Goal: Transaction & Acquisition: Obtain resource

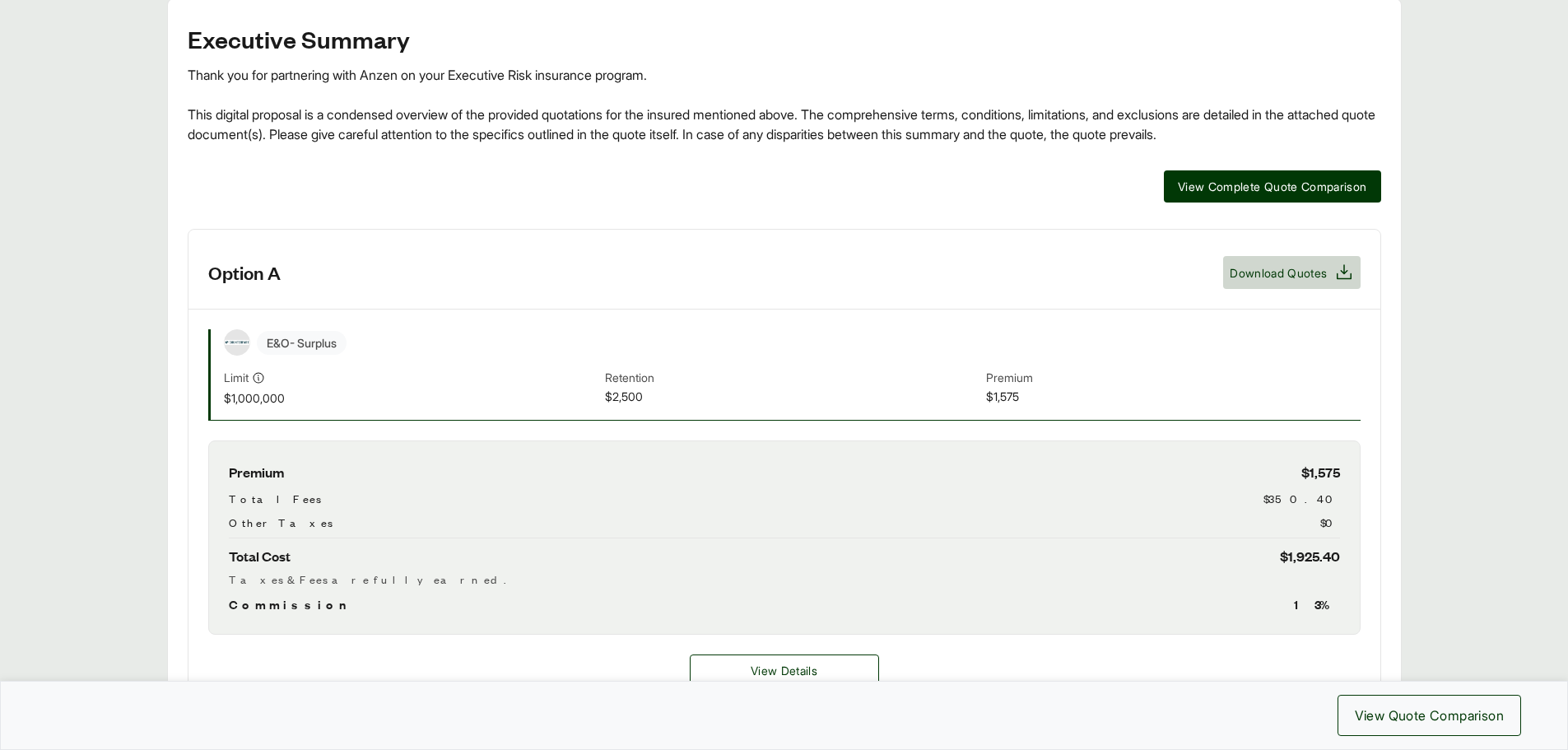
scroll to position [115, 0]
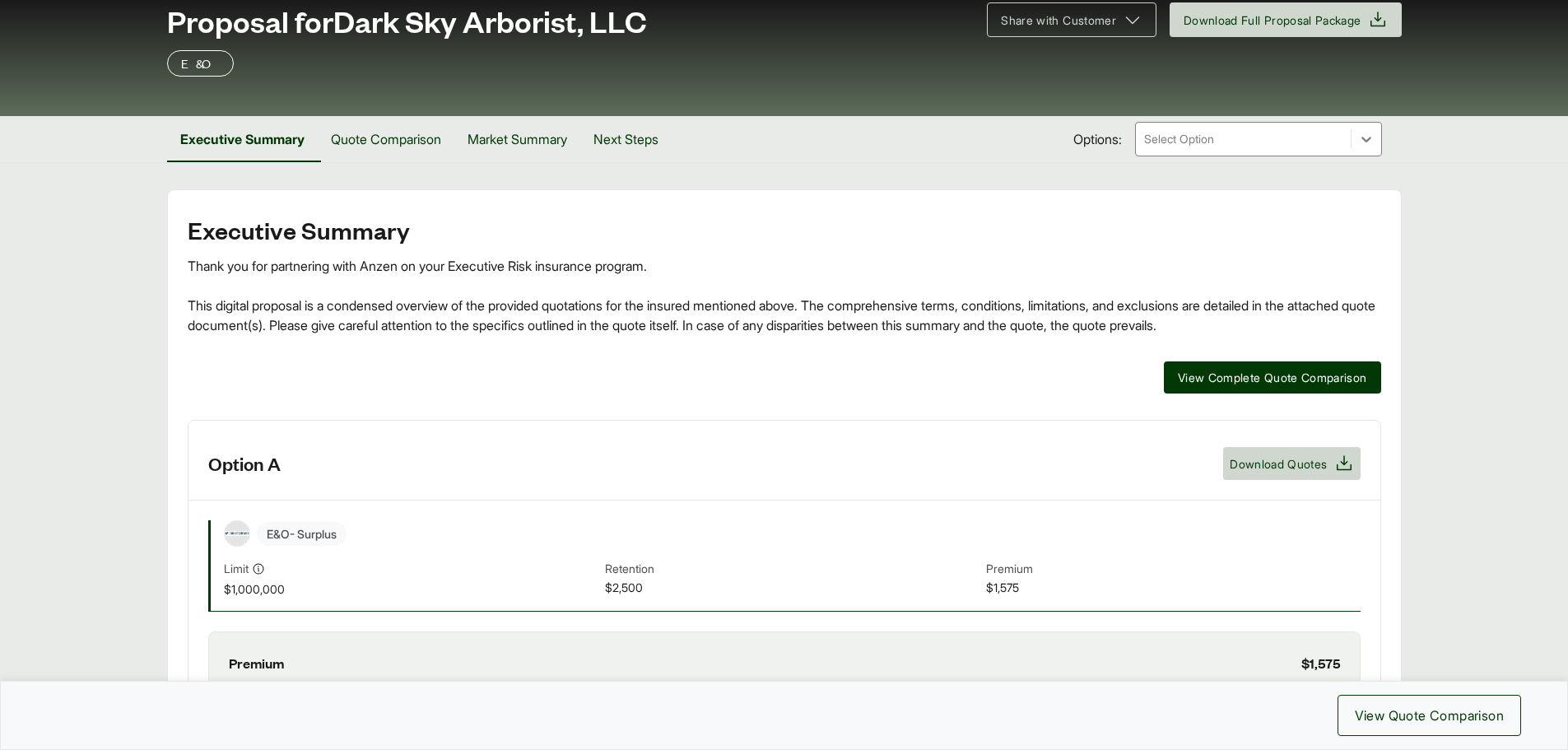
click at [1304, 522] on div "E&O - Surplus" at bounding box center [792, 533] width 1137 height 26
click at [1336, 456] on icon at bounding box center [1344, 463] width 19 height 19
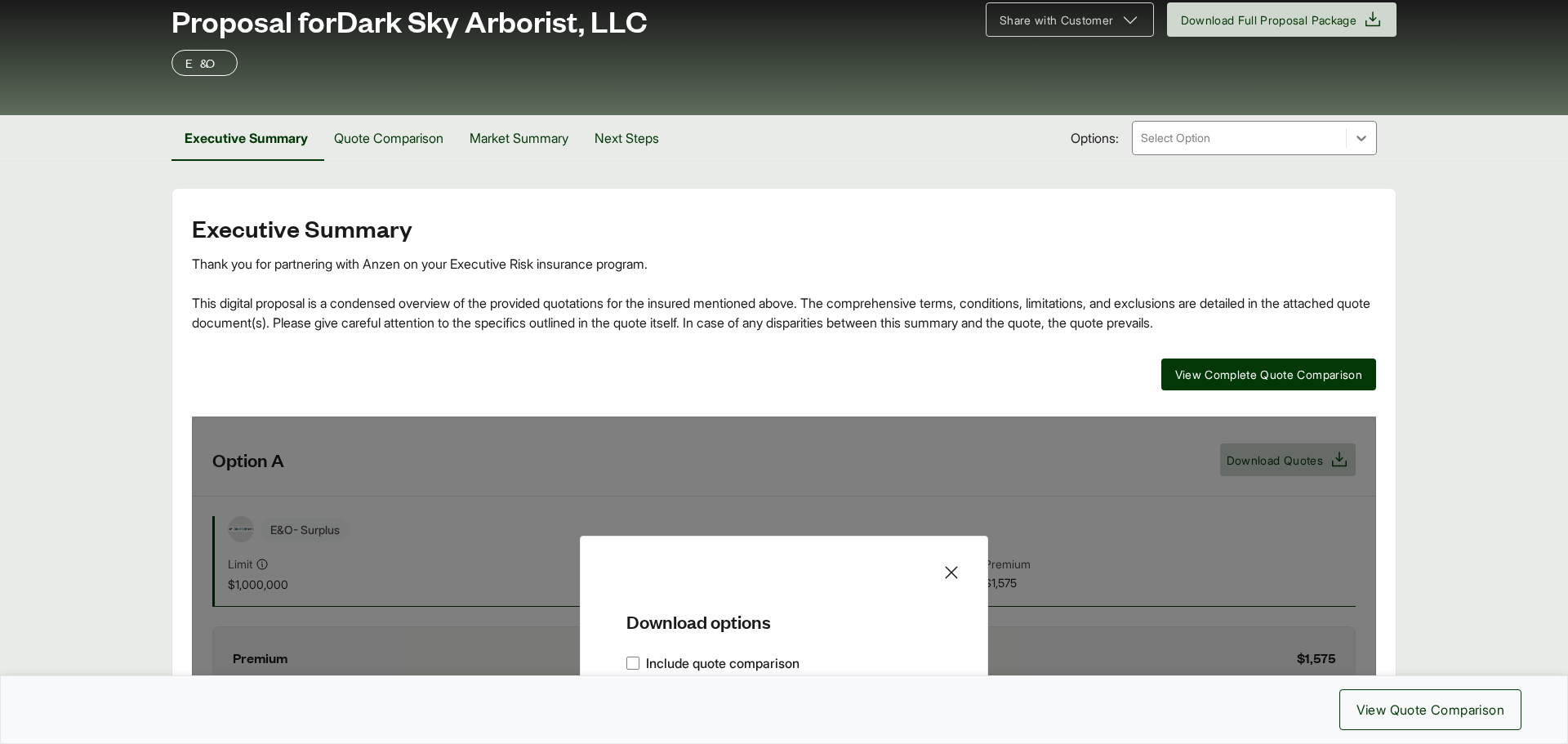
click at [887, 602] on h5 "Download options" at bounding box center [784, 607] width 354 height 51
click at [1463, 711] on span "View Quote Comparison" at bounding box center [1430, 709] width 148 height 19
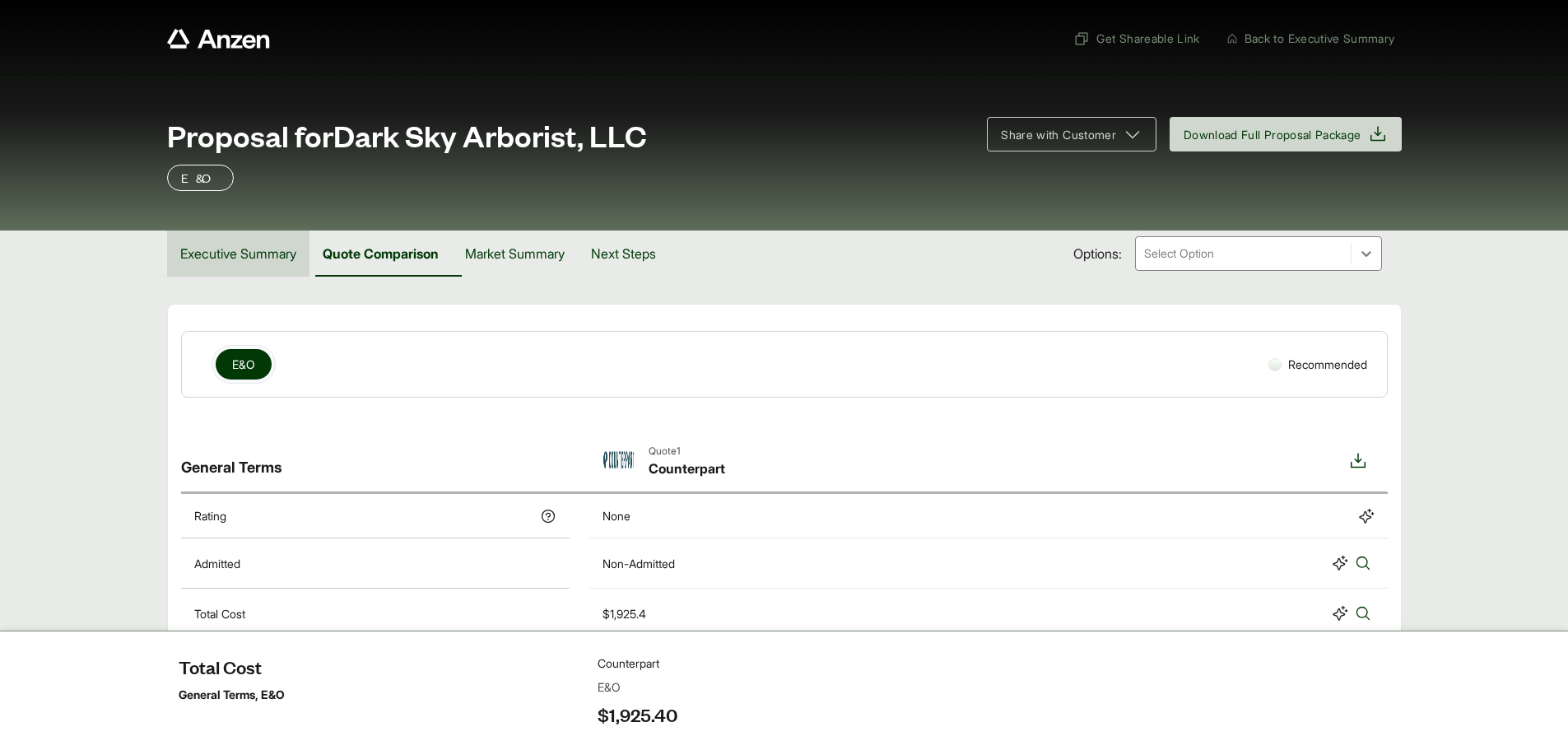
click at [260, 254] on button "Executive Summary" at bounding box center [238, 253] width 142 height 46
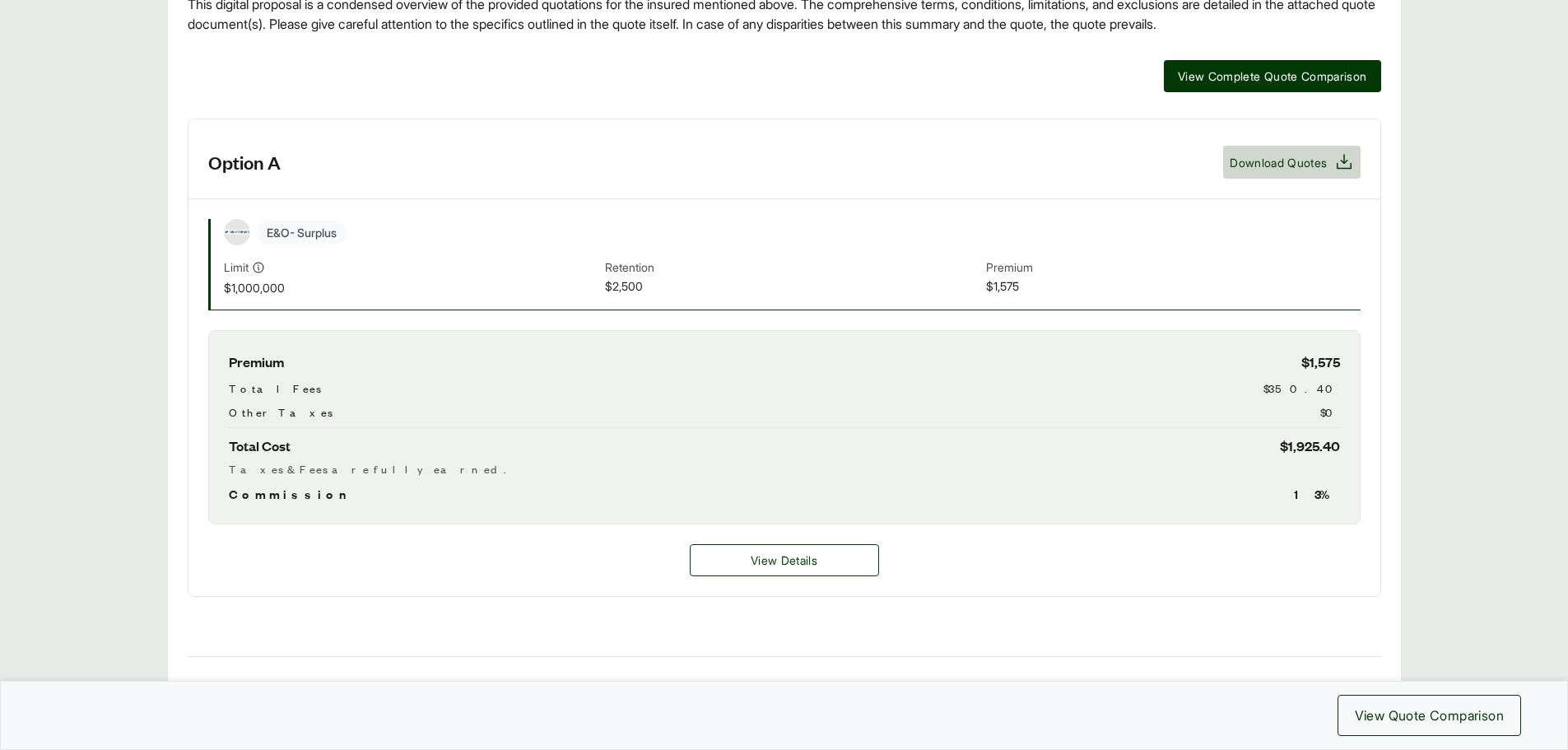
scroll to position [411, 0]
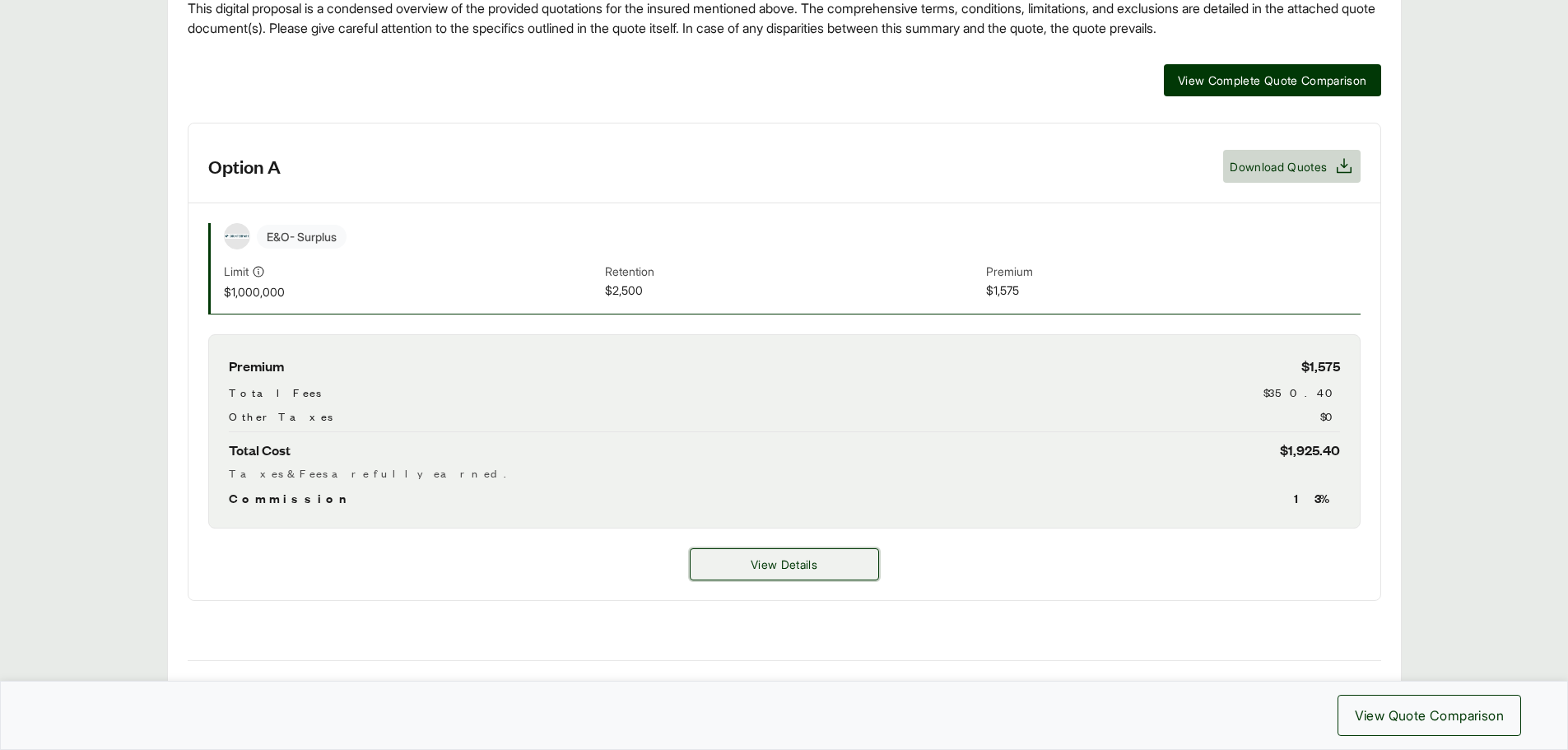
click at [779, 554] on button "View Details" at bounding box center [784, 564] width 190 height 32
click at [787, 571] on span "View Details" at bounding box center [784, 564] width 67 height 18
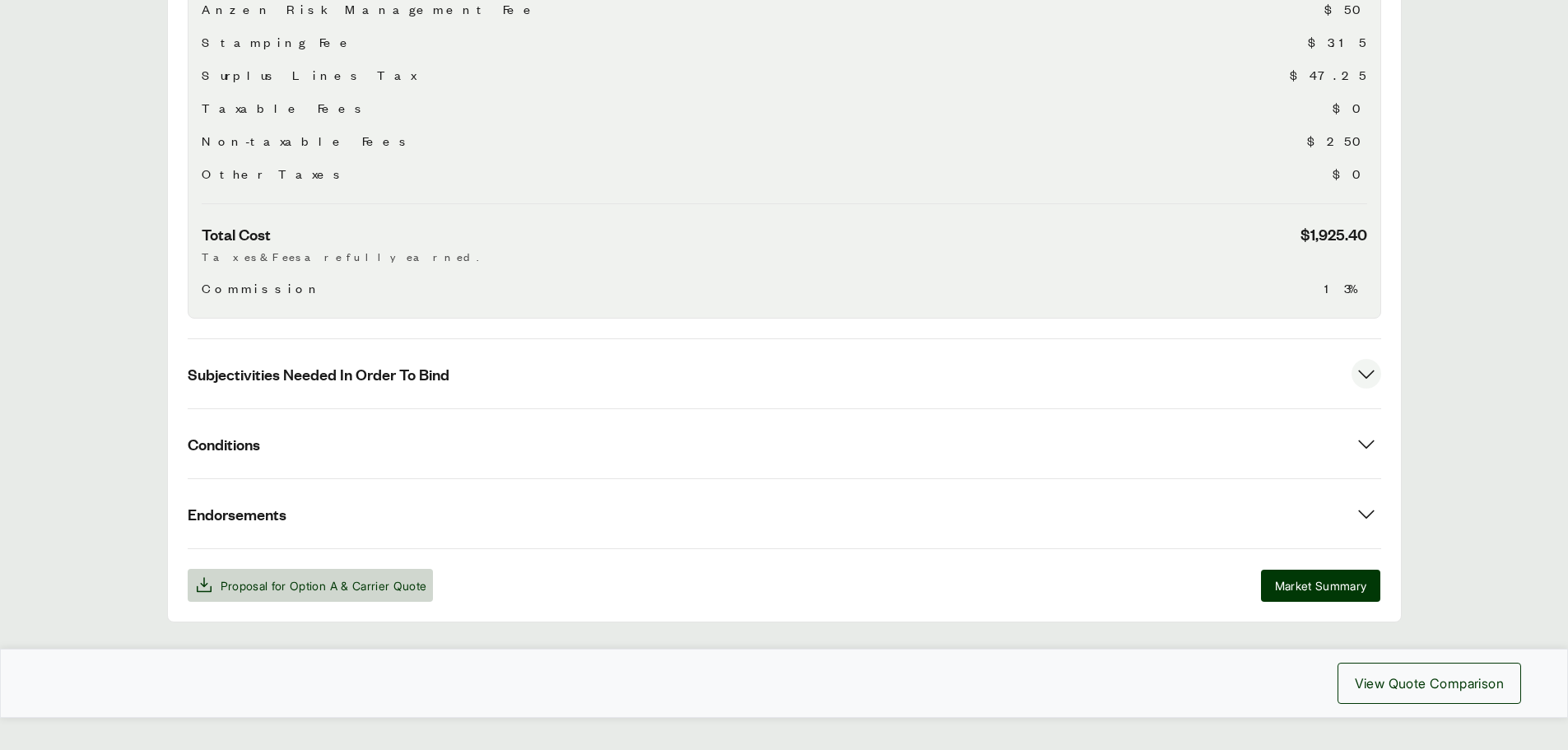
scroll to position [597, 0]
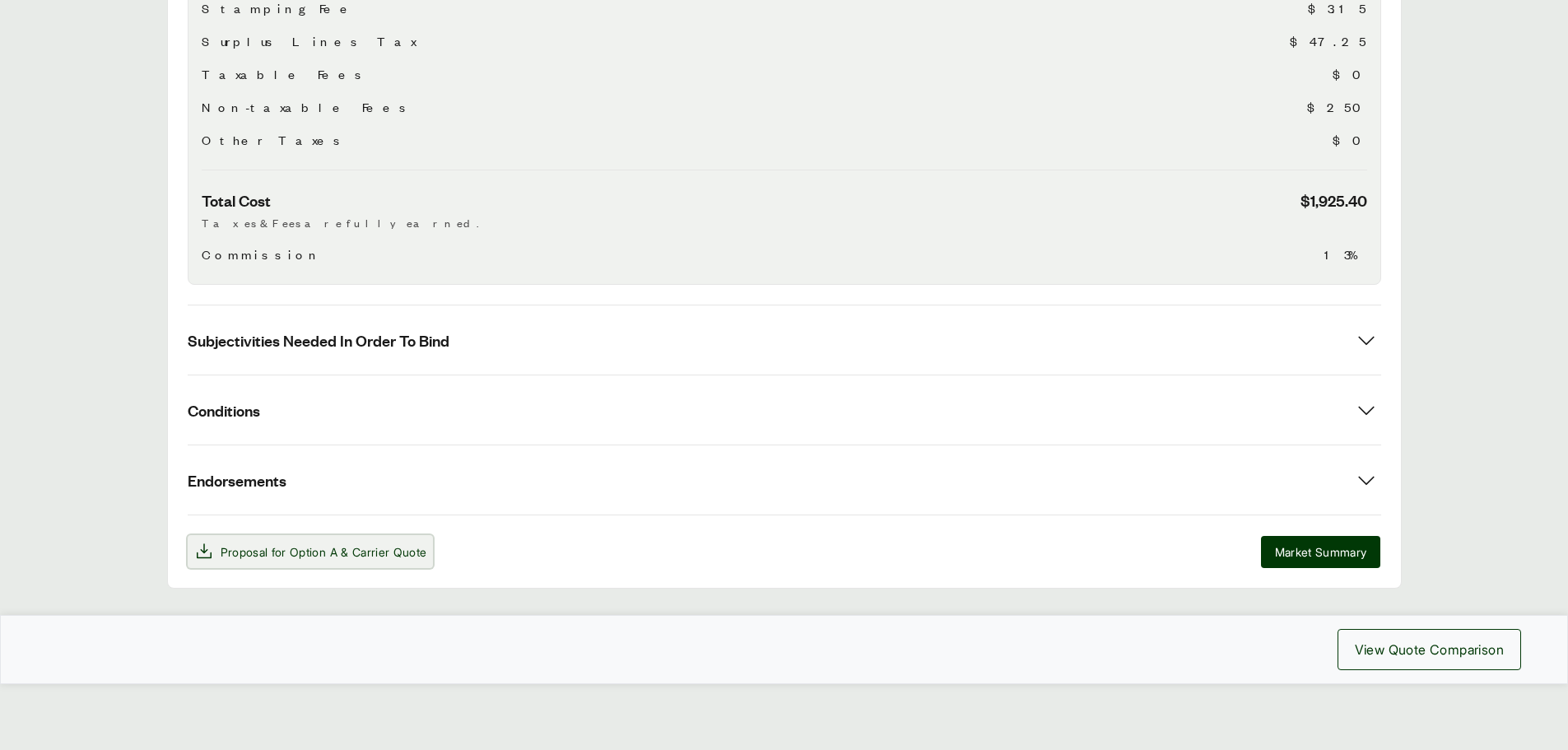
click at [227, 548] on span "Proposal for Option A & Carrier Quote" at bounding box center [324, 553] width 206 height 18
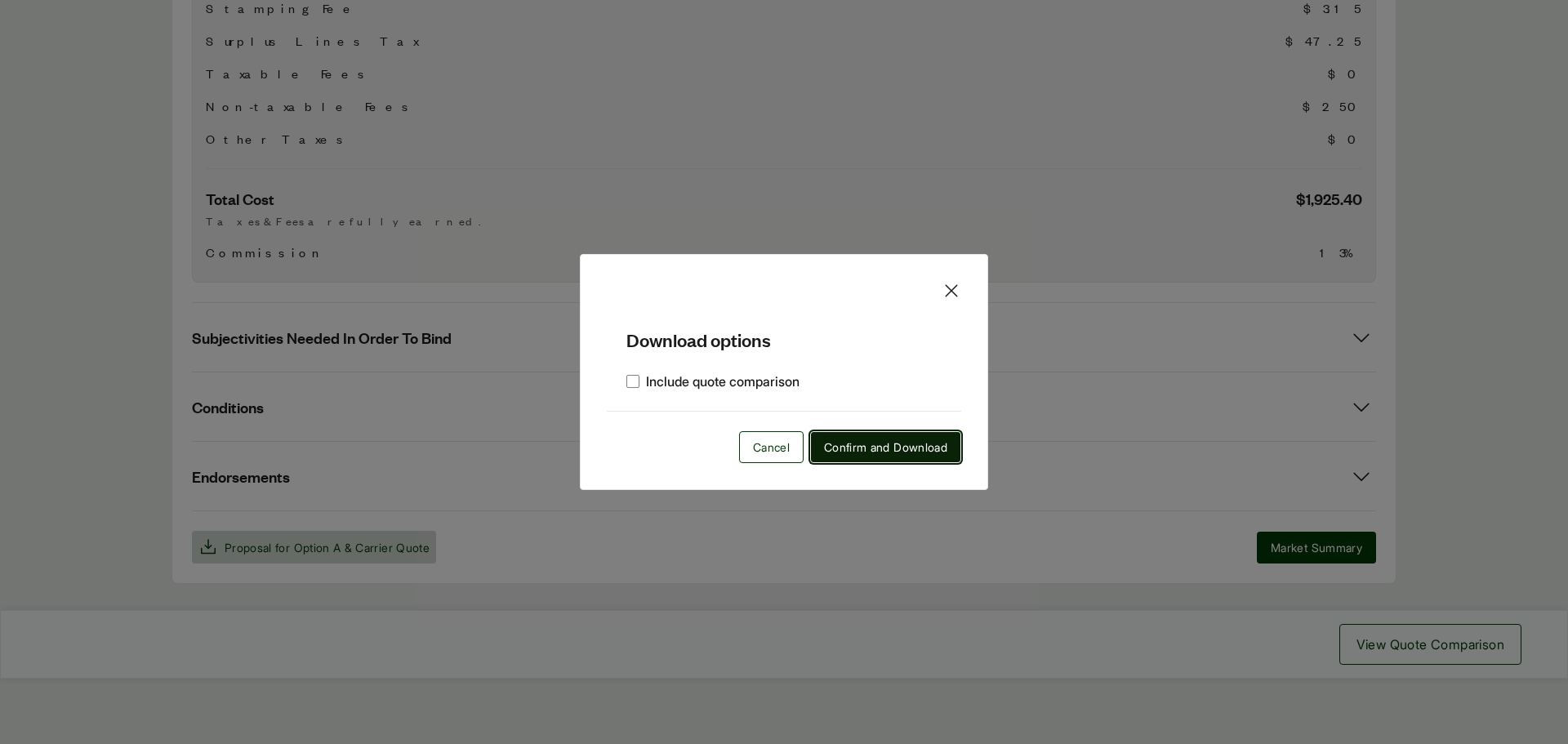
click at [895, 444] on span "Confirm and Download" at bounding box center [886, 447] width 124 height 17
